Goal: Task Accomplishment & Management: Use online tool/utility

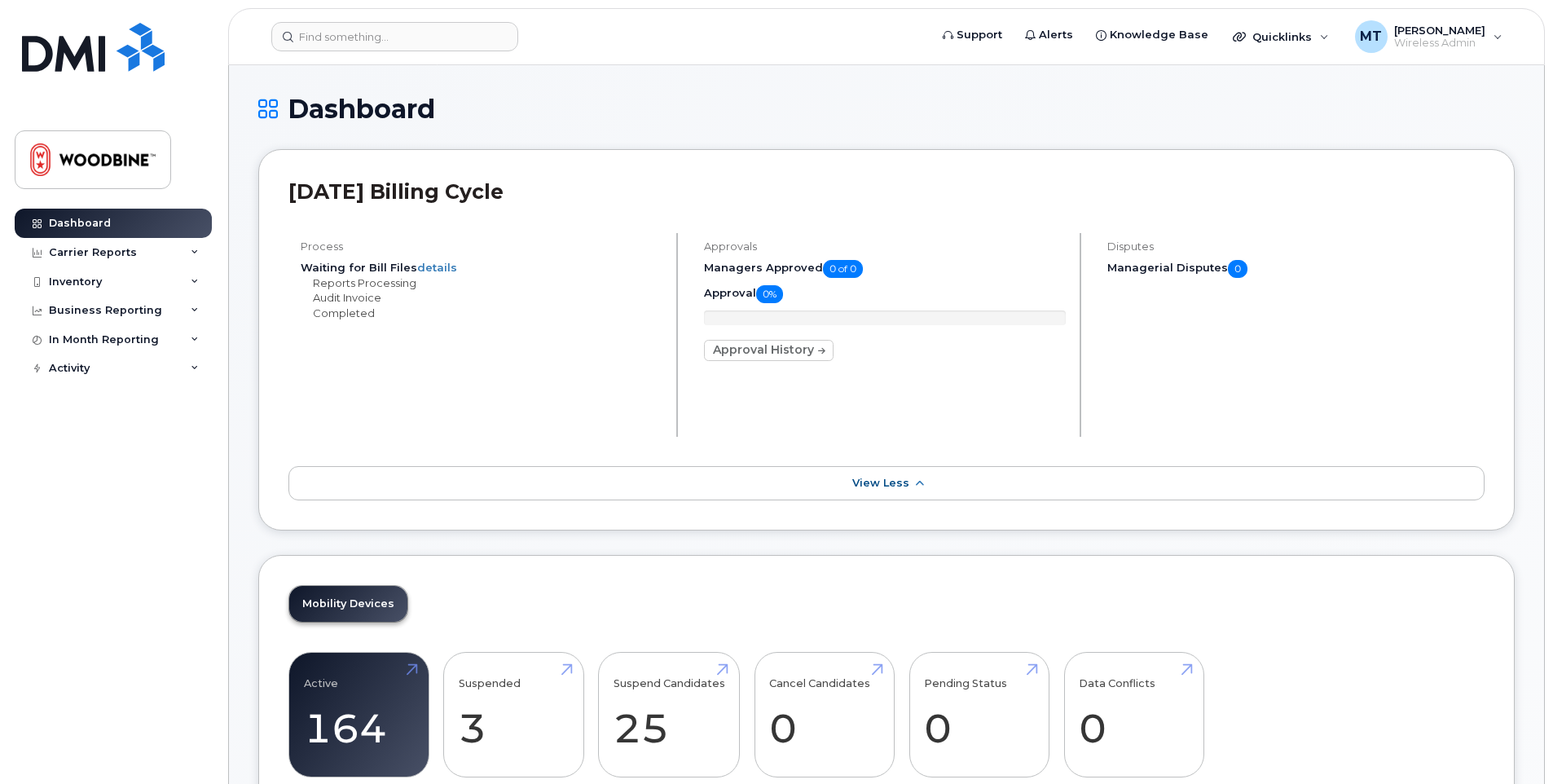
scroll to position [218, 0]
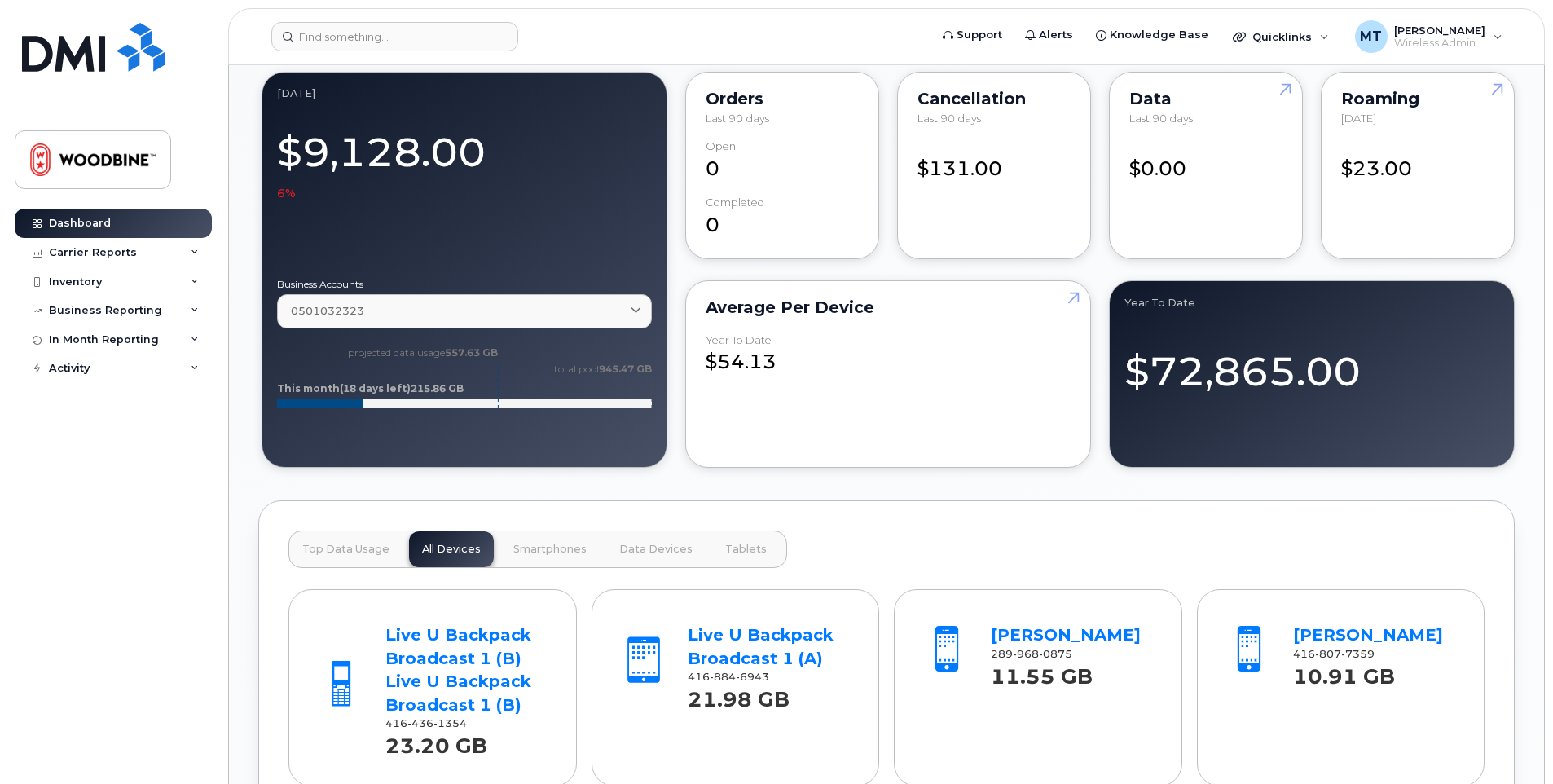
scroll to position [1384, 0]
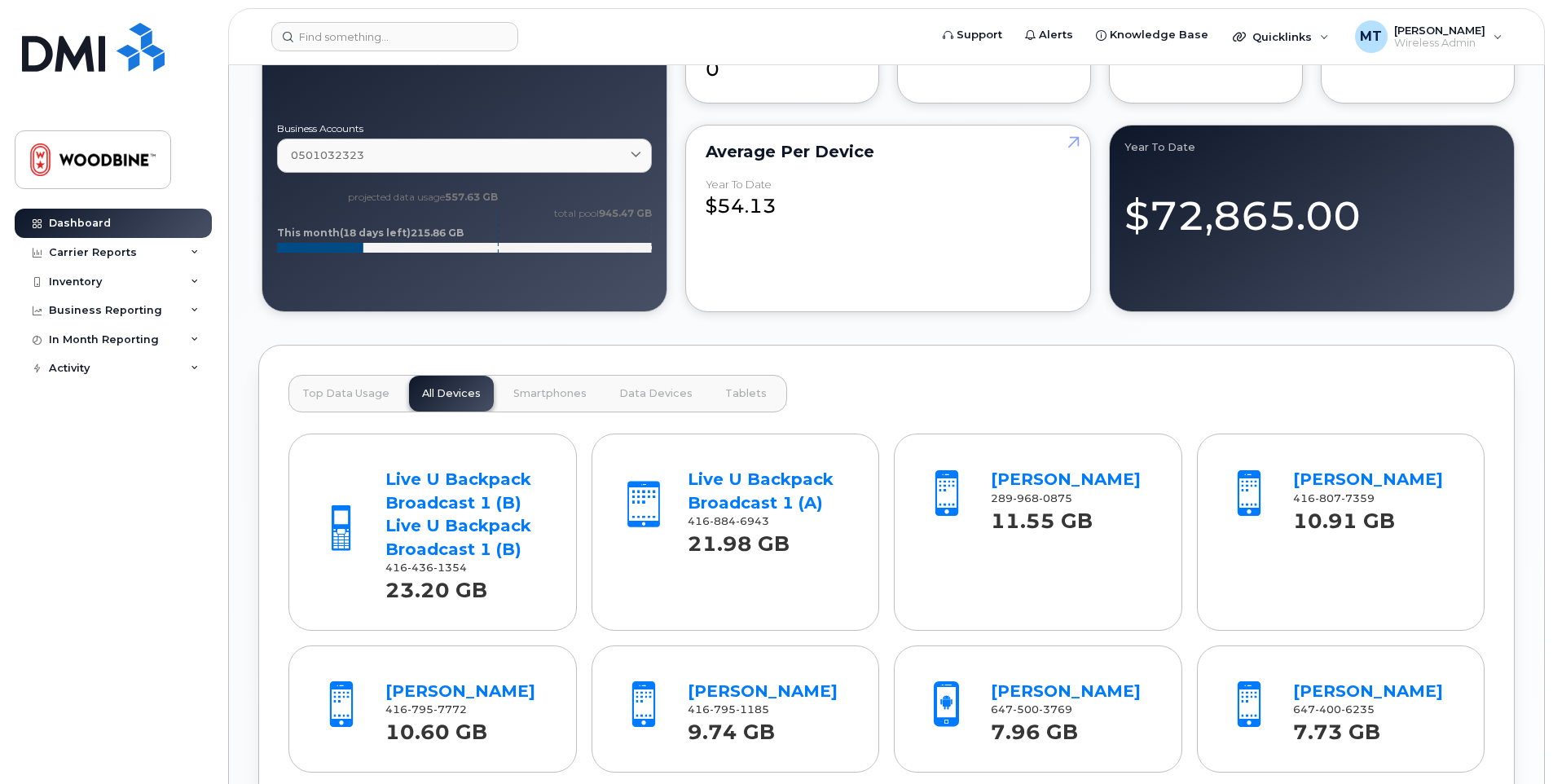
click at [356, 395] on span "Top Data Usage" at bounding box center [346, 393] width 87 height 13
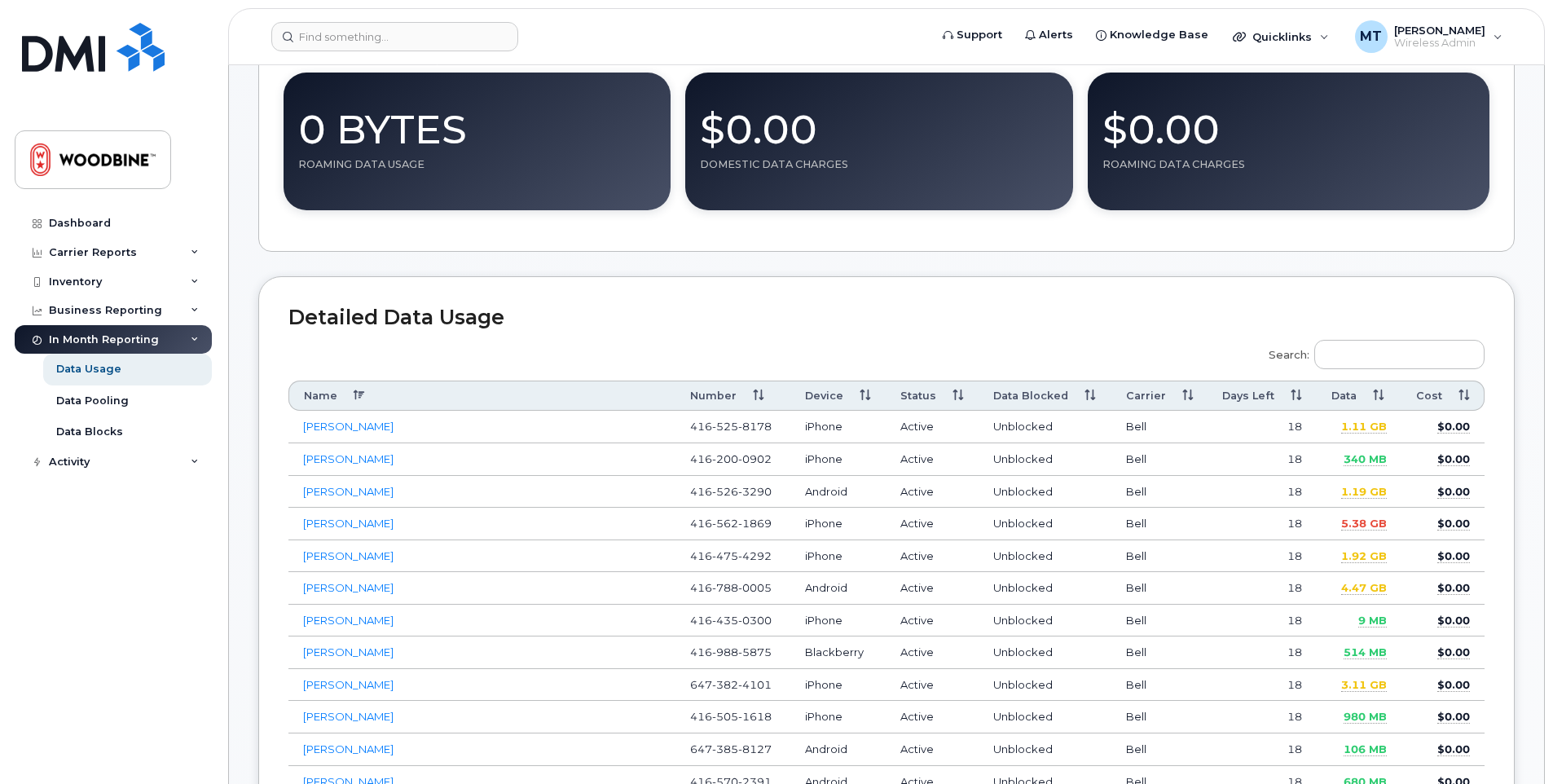
scroll to position [408, 0]
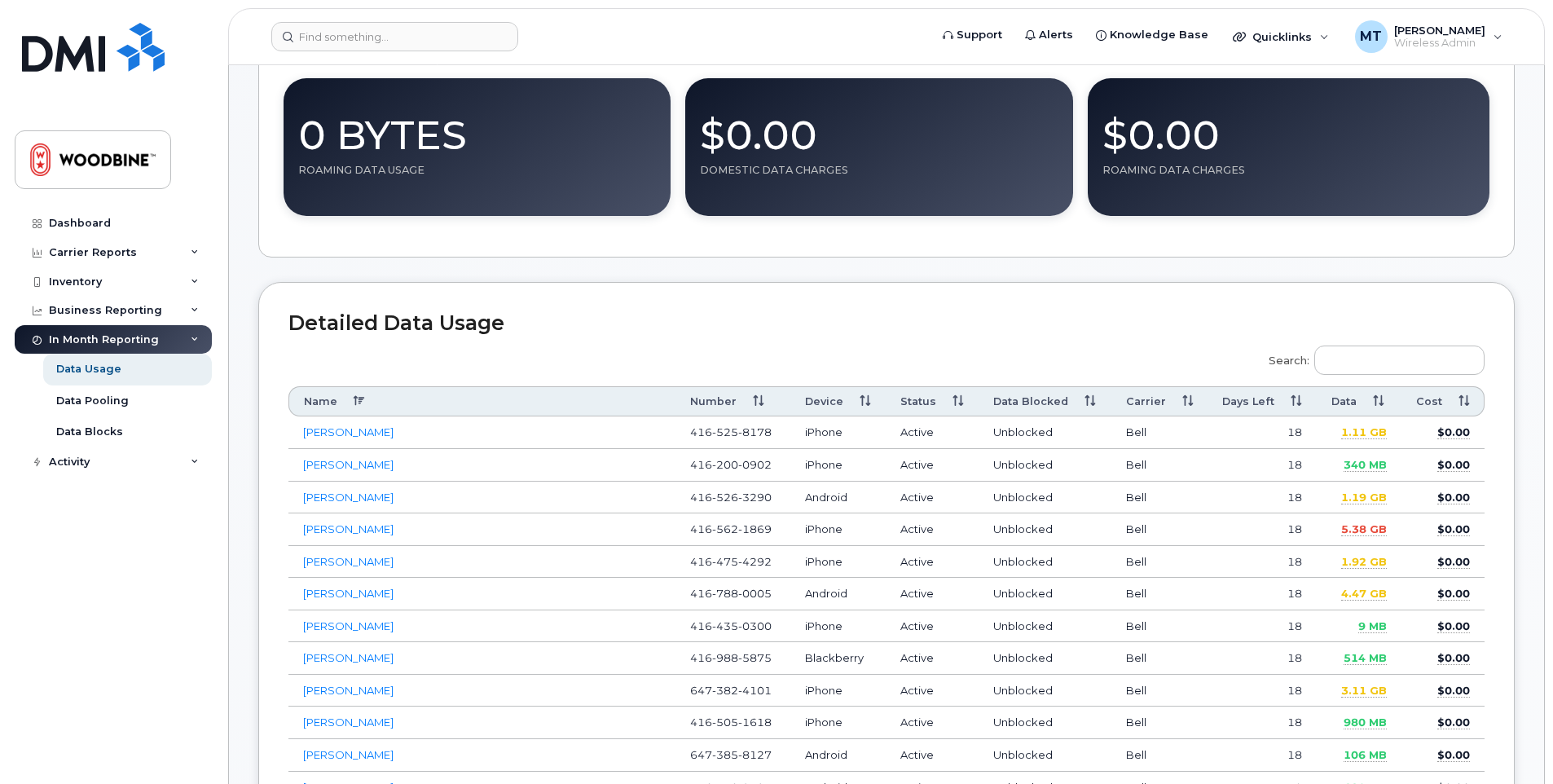
click at [1377, 404] on th "Data" at bounding box center [1359, 401] width 85 height 30
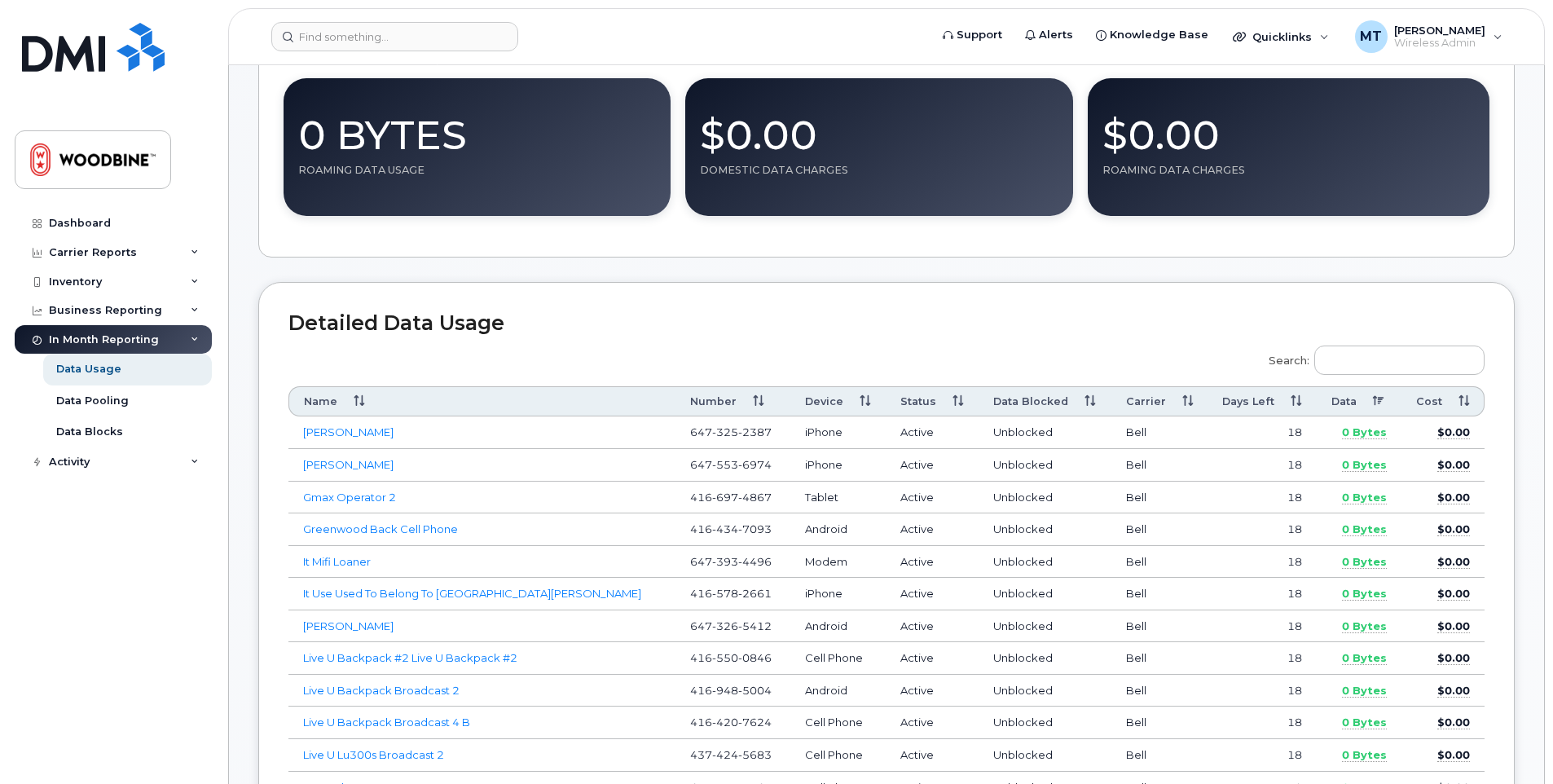
click at [1377, 404] on th "Data" at bounding box center [1359, 401] width 85 height 30
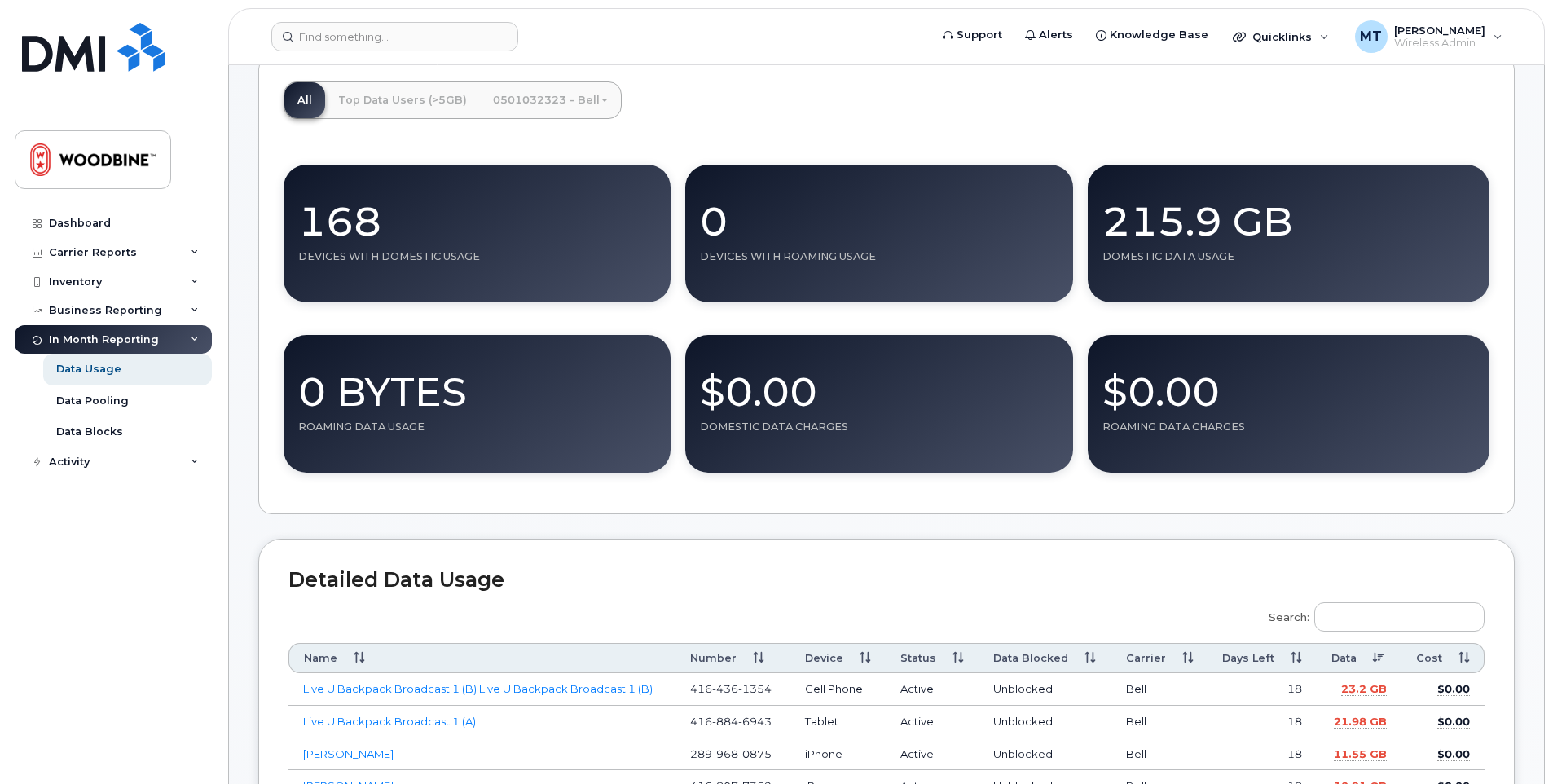
scroll to position [0, 0]
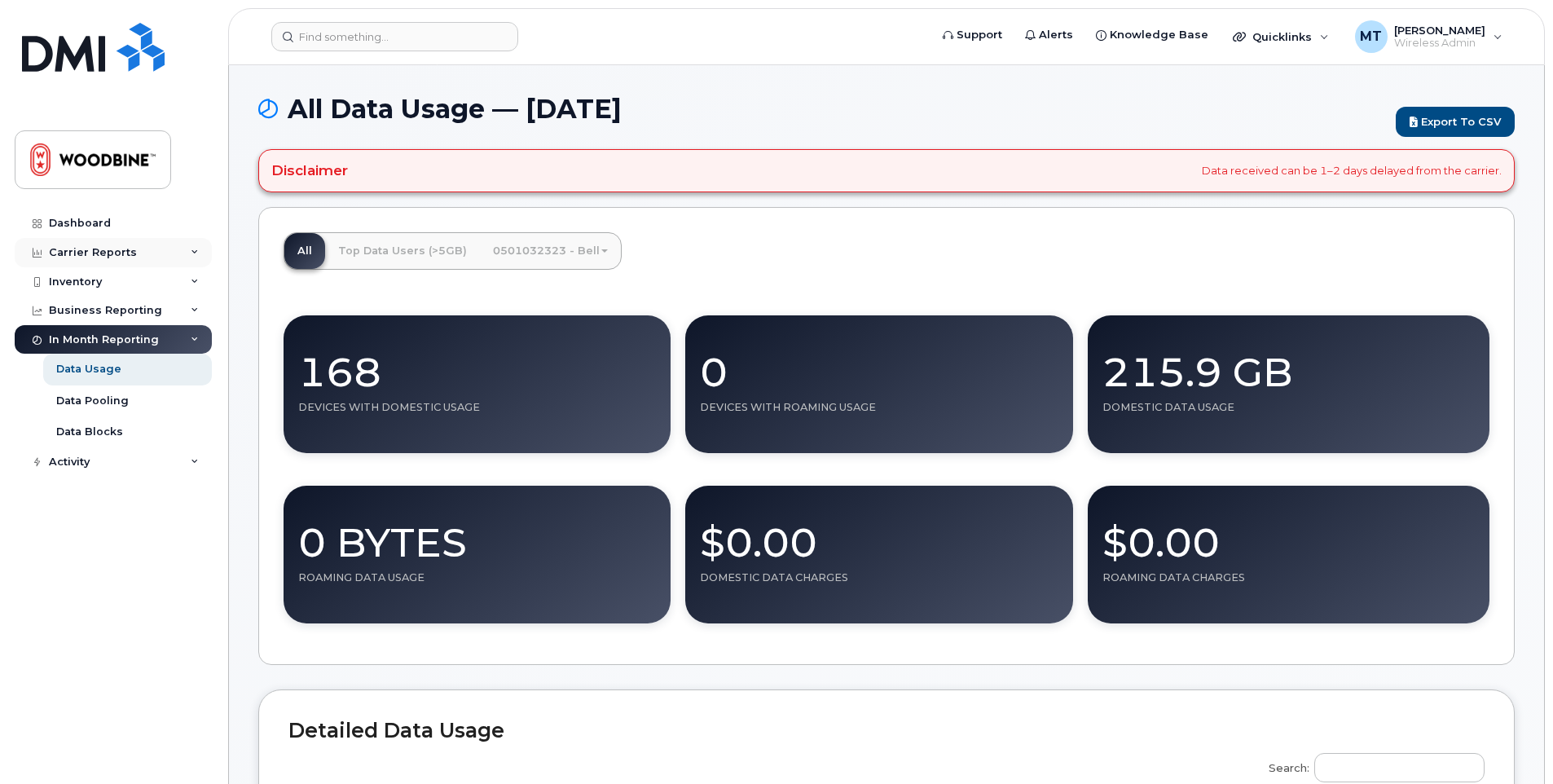
click at [78, 261] on div "Carrier Reports" at bounding box center [113, 252] width 197 height 29
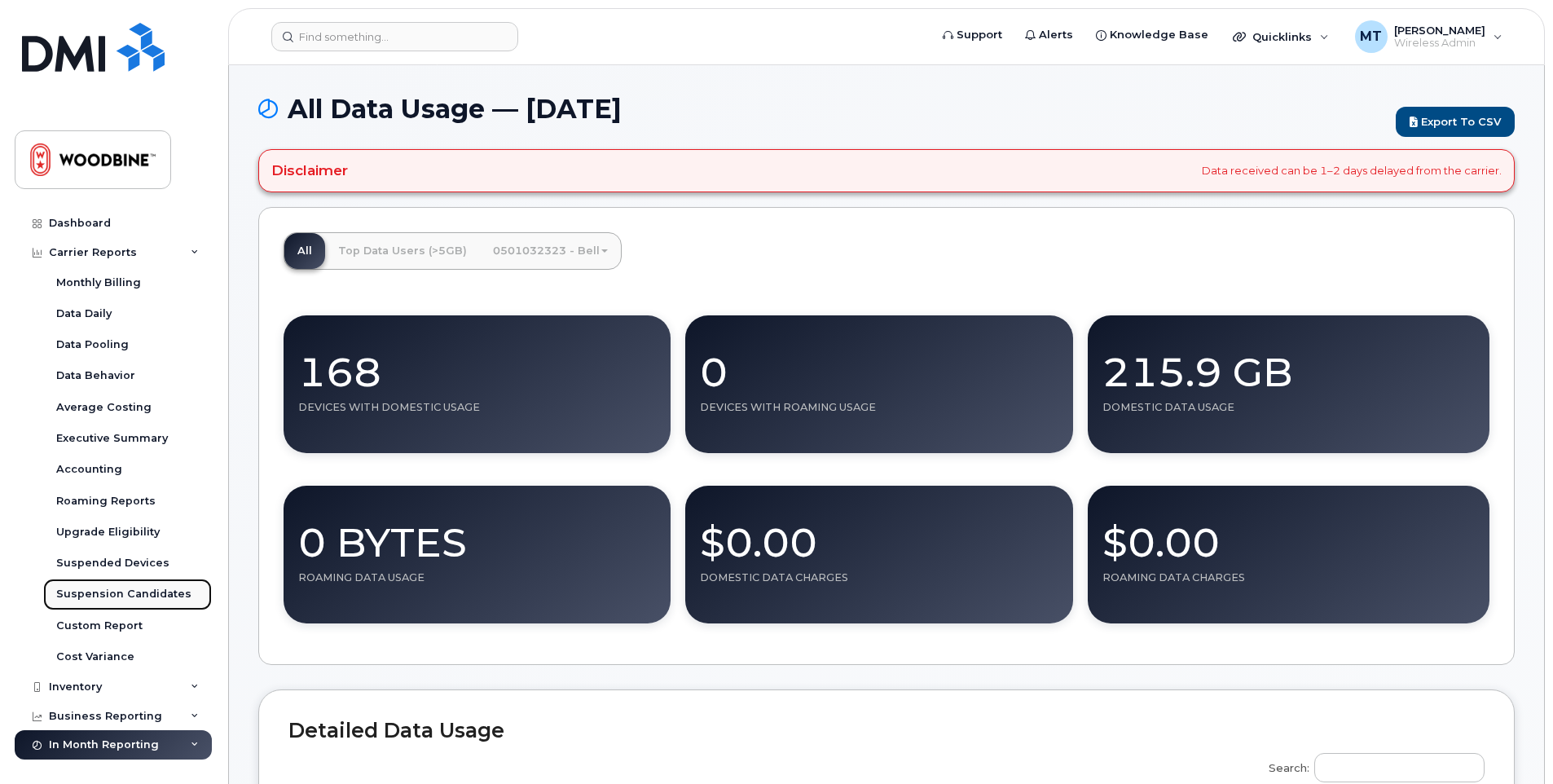
click at [134, 587] on div "Suspension Candidates" at bounding box center [124, 594] width 135 height 15
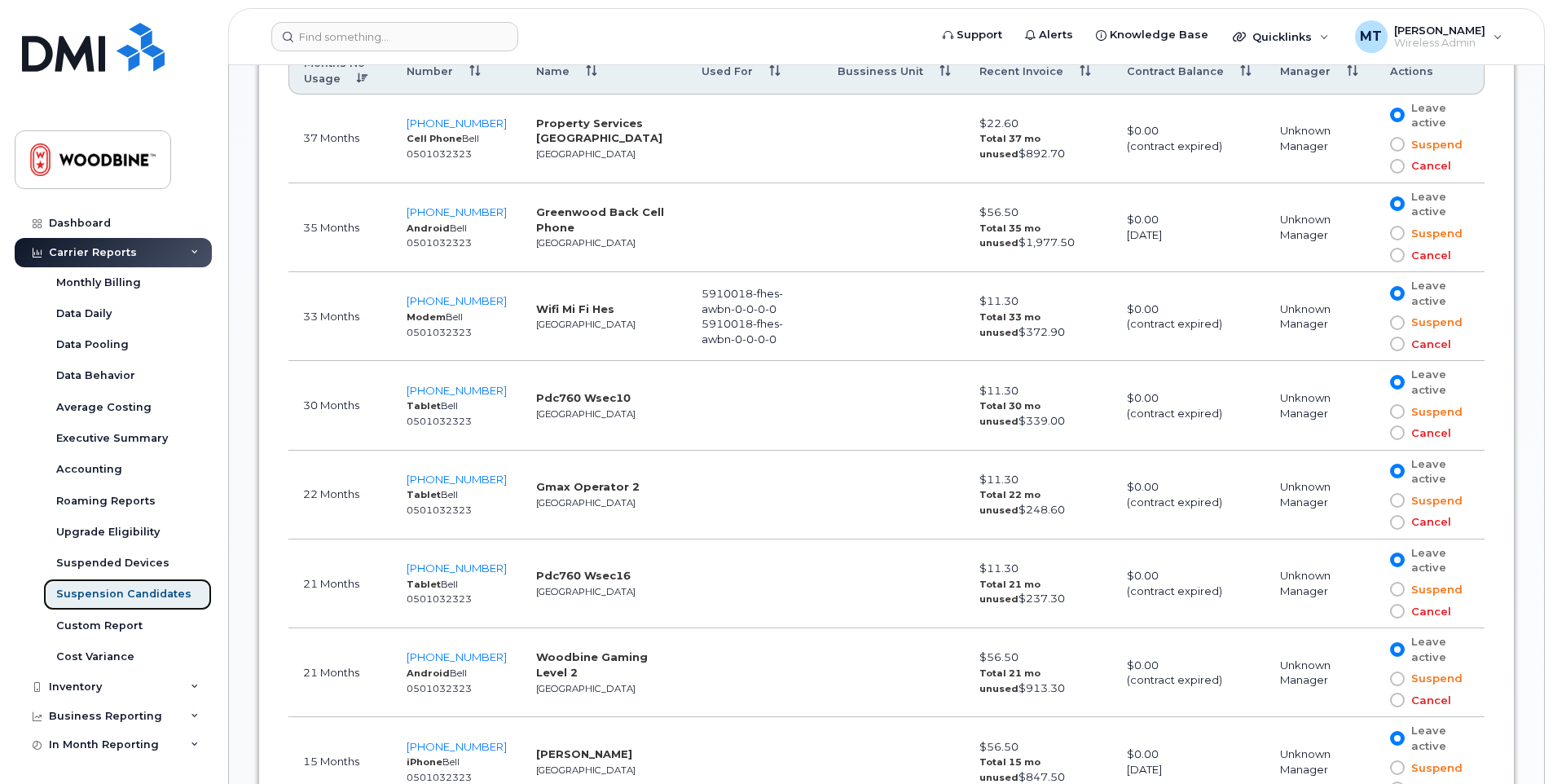
scroll to position [896, 0]
